Goal: Ask a question

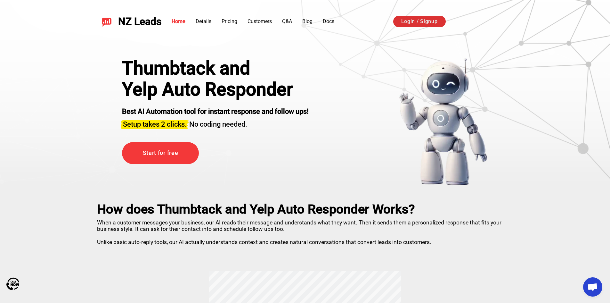
click at [401, 19] on link "Login / Signup" at bounding box center [420, 22] width 53 height 12
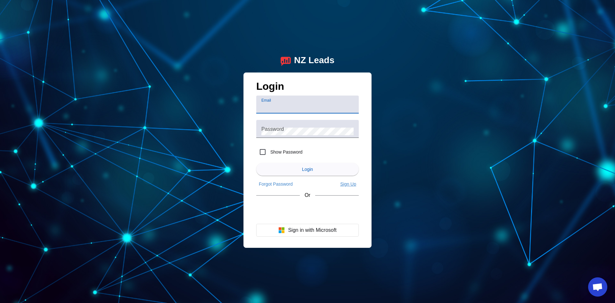
click at [353, 187] on app-link "Sign Up" at bounding box center [348, 184] width 21 height 10
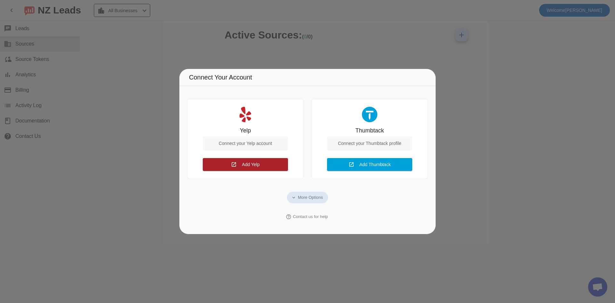
click at [253, 164] on span "Add Yelp" at bounding box center [251, 164] width 18 height 5
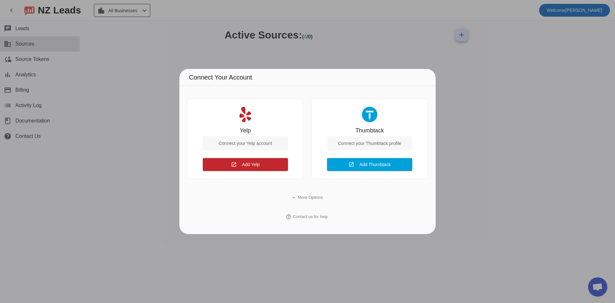
click at [558, 162] on div at bounding box center [307, 151] width 615 height 303
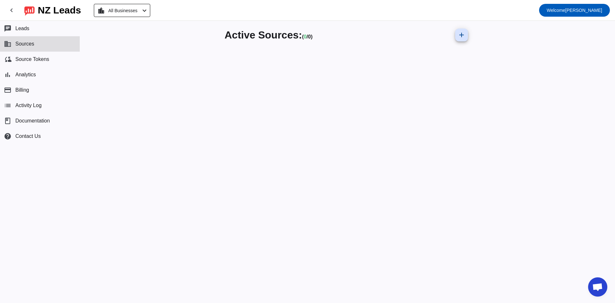
click at [604, 286] on span "Open chat" at bounding box center [597, 286] width 19 height 19
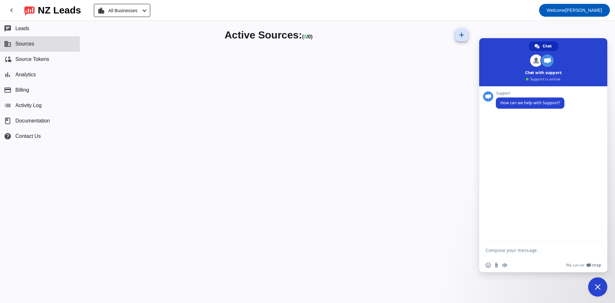
click at [521, 248] on textarea "Compose your message..." at bounding box center [537, 250] width 103 height 16
type textarea "Is the monthly charge per Yelp location or for all?"
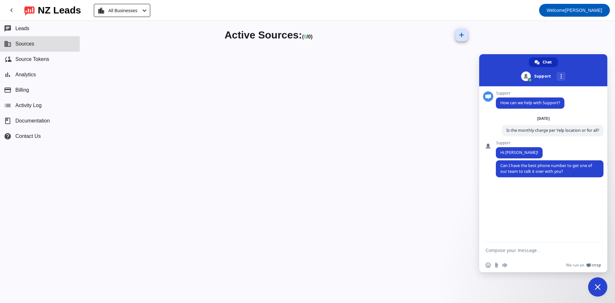
click at [510, 250] on textarea "Compose your message..." at bounding box center [537, 250] width 103 height 16
type textarea "5625956300"
click at [513, 250] on textarea "Compose your message..." at bounding box center [537, 250] width 103 height 16
click at [507, 250] on textarea "Compose your message..." at bounding box center [537, 250] width 103 height 16
click at [506, 250] on textarea "Compose your message..." at bounding box center [537, 250] width 103 height 16
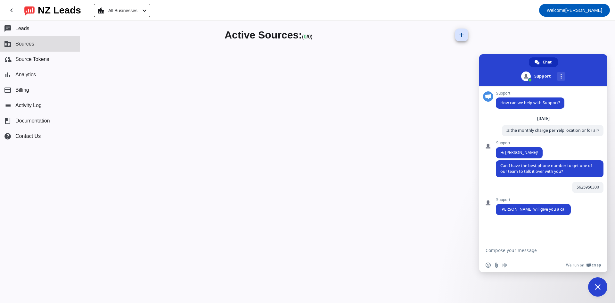
click at [529, 248] on textarea "Compose your message..." at bounding box center [537, 250] width 103 height 16
type textarea "Great, do you know at what time?"
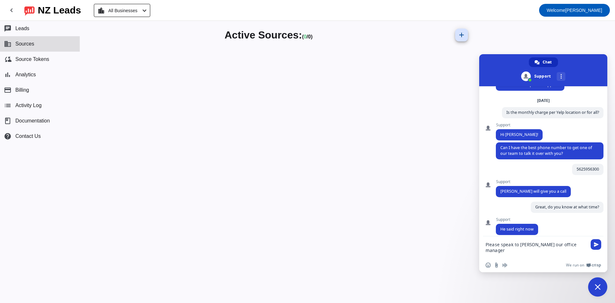
type textarea "Please speak to [PERSON_NAME] our office manager."
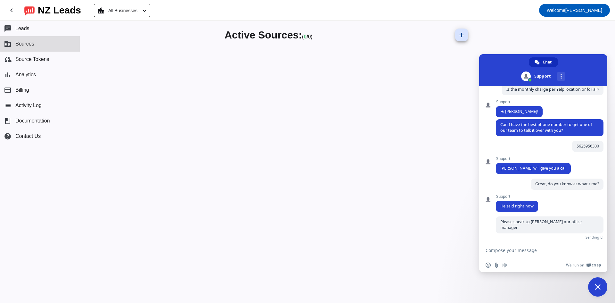
scroll to position [34, 0]
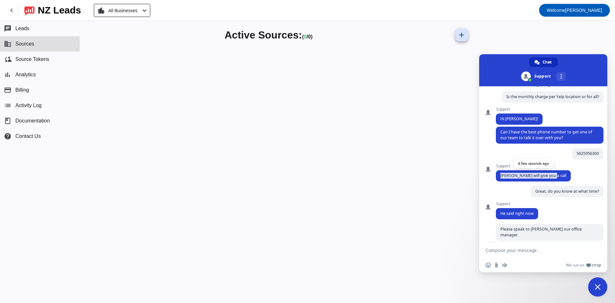
drag, startPoint x: 553, startPoint y: 175, endPoint x: 498, endPoint y: 176, distance: 55.1
click at [498, 176] on span "[PERSON_NAME] will give you a call" at bounding box center [533, 175] width 75 height 11
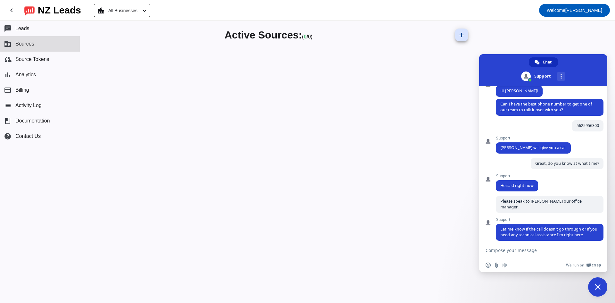
click at [529, 253] on textarea "Compose your message..." at bounding box center [537, 250] width 103 height 16
click at [539, 247] on textarea "Compose your message..." at bounding box center [537, 250] width 103 height 16
type textarea "a"
type textarea "All good! Thanks!"
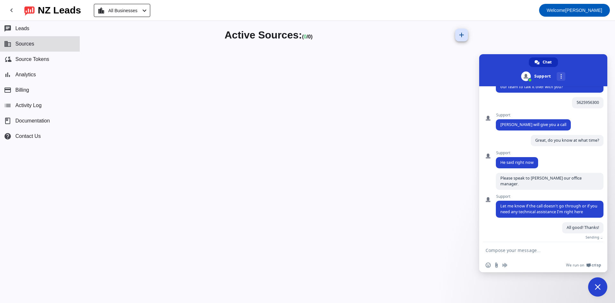
scroll to position [77, 0]
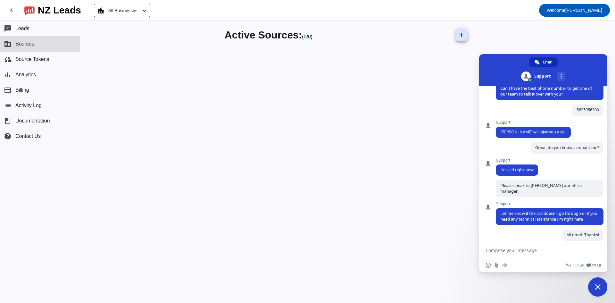
click at [599, 285] on span "Close chat" at bounding box center [598, 287] width 6 height 6
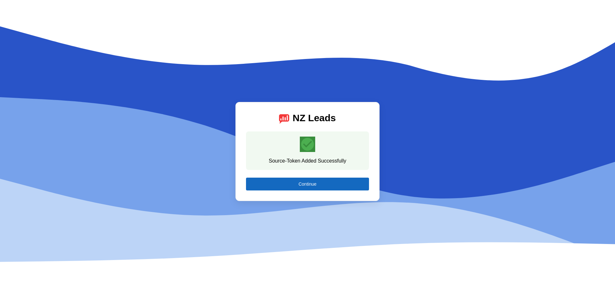
click at [344, 188] on span at bounding box center [307, 183] width 123 height 15
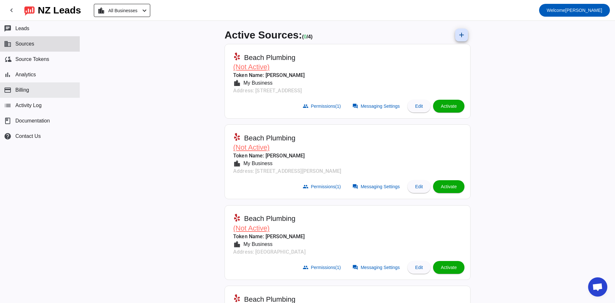
click at [13, 93] on button "payment Billing" at bounding box center [40, 89] width 80 height 15
